Goal: Transaction & Acquisition: Purchase product/service

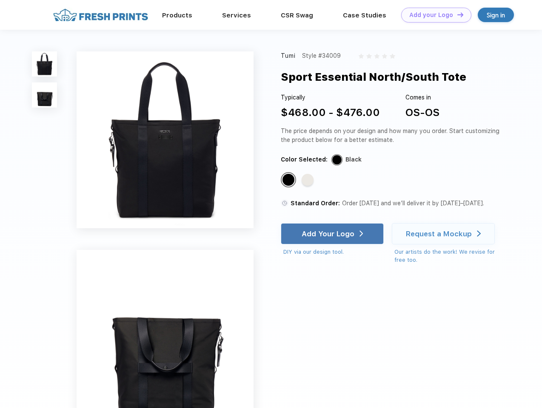
click at [433, 15] on link "Add your Logo Design Tool" at bounding box center [436, 15] width 70 height 15
click at [0, 0] on div "Design Tool" at bounding box center [0, 0] width 0 height 0
click at [456, 14] on link "Add your Logo Design Tool" at bounding box center [436, 15] width 70 height 15
click at [45, 64] on img at bounding box center [44, 63] width 25 height 25
click at [45, 95] on img at bounding box center [44, 94] width 25 height 25
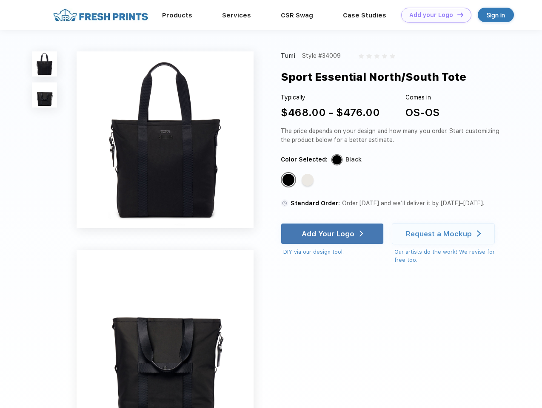
click at [289, 180] on div "Standard Color" at bounding box center [288, 180] width 12 height 12
click at [308, 180] on div "Standard Color" at bounding box center [307, 180] width 12 height 12
click at [333, 234] on div "Add Your Logo" at bounding box center [327, 234] width 53 height 9
click at [444, 234] on div "Request a Mockup" at bounding box center [439, 234] width 66 height 9
